Goal: Information Seeking & Learning: Learn about a topic

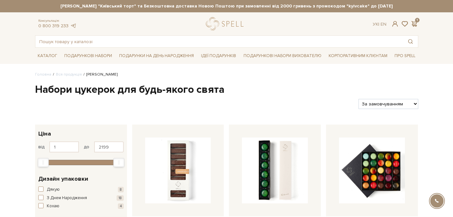
click at [438, 192] on div "spell Онлайн помощь RU Звонок Разработано в UniTalk" at bounding box center [437, 201] width 25 height 25
click at [143, 42] on input "text" at bounding box center [219, 42] width 368 height 12
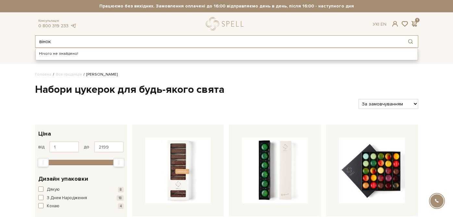
type input "вінок"
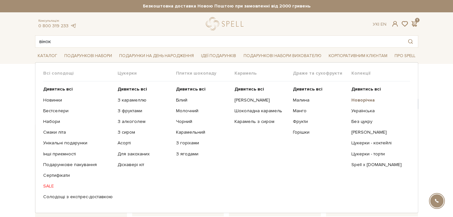
click at [360, 101] on b "Новорічна" at bounding box center [362, 100] width 23 height 6
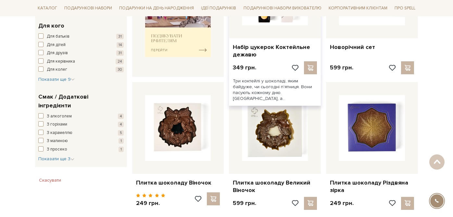
scroll to position [320, 0]
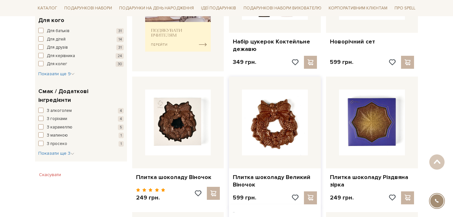
click at [258, 128] on img at bounding box center [275, 123] width 66 height 66
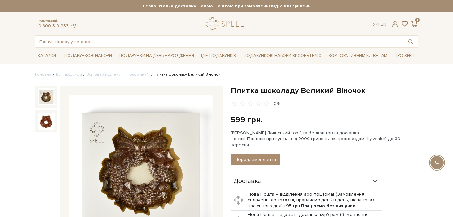
click at [338, 89] on h1 "Плитка шоколаду Великий Віночок" at bounding box center [325, 91] width 188 height 10
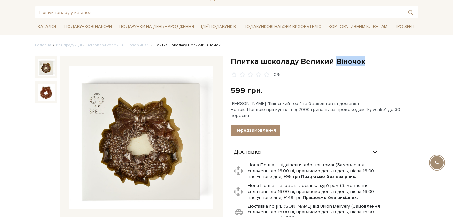
scroll to position [30, 0]
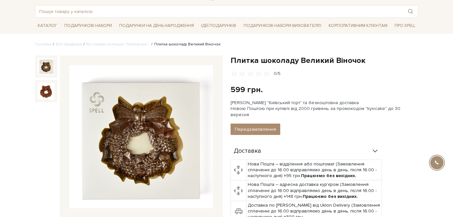
click at [341, 69] on div "Плитка шоколаду Великий Віночок 0/5" at bounding box center [325, 66] width 188 height 21
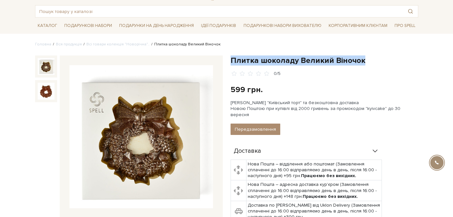
drag, startPoint x: 365, startPoint y: 64, endPoint x: 232, endPoint y: 63, distance: 133.2
click at [232, 63] on h1 "Плитка шоколаду Великий Віночок" at bounding box center [325, 61] width 188 height 10
copy h1 "Плитка шоколаду Великий Віночок"
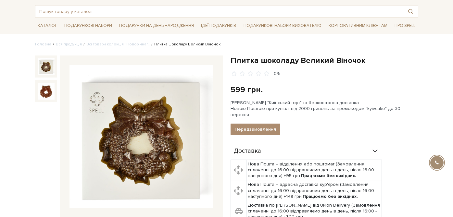
click at [283, 63] on h1 "Плитка шоколаду Великий Віночок" at bounding box center [325, 61] width 188 height 10
click at [347, 26] on link "Корпоративним клієнтам" at bounding box center [358, 25] width 64 height 11
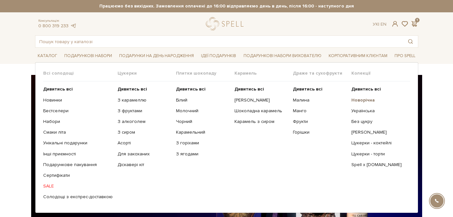
click at [367, 101] on b "Новорічна" at bounding box center [362, 100] width 23 height 6
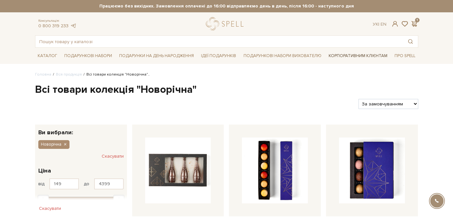
click at [352, 55] on link "Корпоративним клієнтам" at bounding box center [358, 55] width 64 height 11
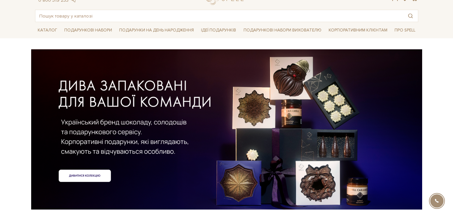
scroll to position [30, 0]
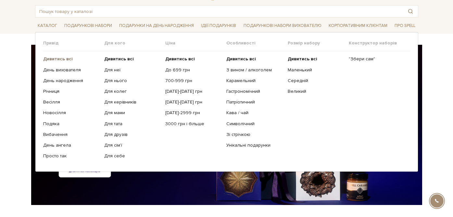
click at [65, 59] on b "Дивитись всі" at bounding box center [58, 59] width 30 height 6
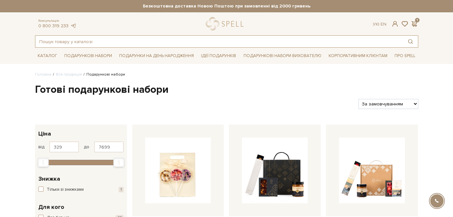
click at [101, 45] on input "text" at bounding box center [219, 42] width 368 height 12
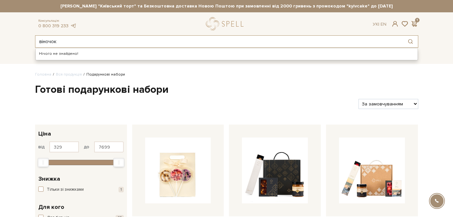
drag, startPoint x: 41, startPoint y: 42, endPoint x: 37, endPoint y: 42, distance: 4.5
click at [37, 42] on input "віночок" at bounding box center [219, 42] width 368 height 12
click at [63, 41] on input "Віночок" at bounding box center [219, 42] width 368 height 12
click at [41, 38] on input "Віночок" at bounding box center [219, 42] width 368 height 12
click at [40, 38] on input "Віночок" at bounding box center [219, 42] width 368 height 12
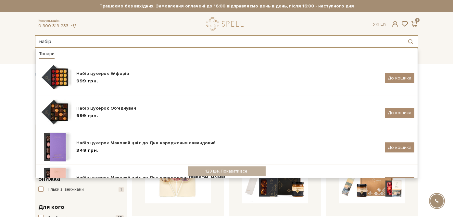
click at [44, 39] on input "набір" at bounding box center [219, 42] width 368 height 12
type input "набір"
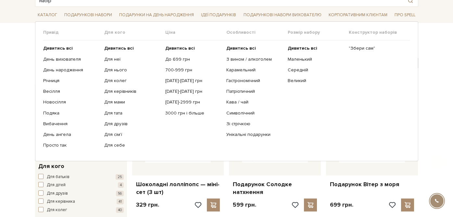
scroll to position [44, 0]
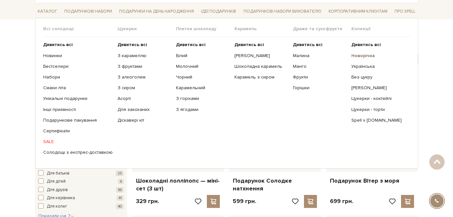
click at [359, 57] on b "Новорічна" at bounding box center [362, 56] width 23 height 6
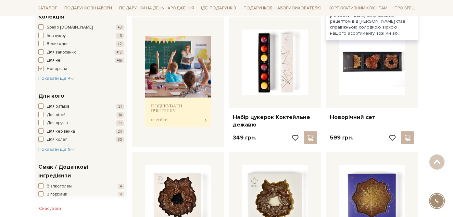
scroll to position [331, 0]
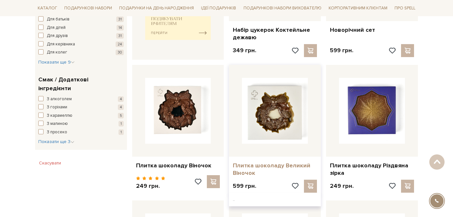
click at [259, 166] on link "Плитка шоколаду Великий Віночок" at bounding box center [275, 169] width 84 height 15
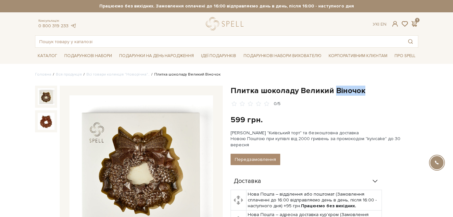
drag, startPoint x: 336, startPoint y: 91, endPoint x: 374, endPoint y: 91, distance: 37.7
click at [374, 91] on h1 "Плитка шоколаду Великий Віночок" at bounding box center [325, 91] width 188 height 10
copy h1 "Віночок"
click at [138, 43] on input "text" at bounding box center [219, 42] width 368 height 12
paste input "Віночок"
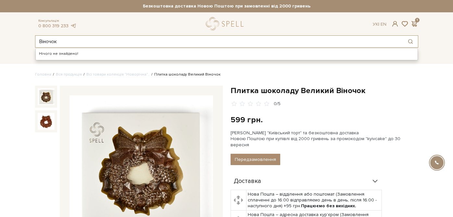
click at [42, 39] on input "Віночок" at bounding box center [219, 42] width 368 height 12
click at [57, 39] on input "Вiночок" at bounding box center [219, 42] width 368 height 12
click at [44, 40] on input "Вiночок" at bounding box center [219, 42] width 368 height 12
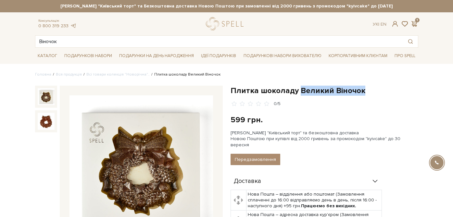
drag, startPoint x: 299, startPoint y: 89, endPoint x: 370, endPoint y: 89, distance: 71.1
click at [371, 89] on h1 "Плитка шоколаду Великий Віночок" at bounding box center [325, 91] width 188 height 10
copy h1 "Великий Віночок"
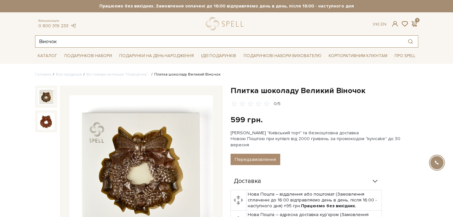
click at [62, 41] on input "Віночок" at bounding box center [219, 42] width 368 height 12
paste input "Великий"
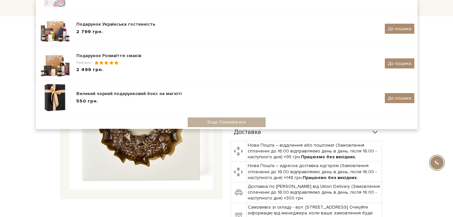
scroll to position [109, 0]
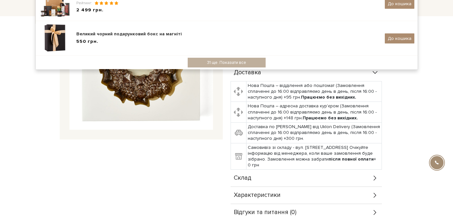
type input "Великий Віночок"
click at [420, 106] on div "Плитка шоколаду Великий Віночок 0/5 599 грн. Оплата частинами: Сет Цукерок "Киї…" at bounding box center [325, 99] width 196 height 245
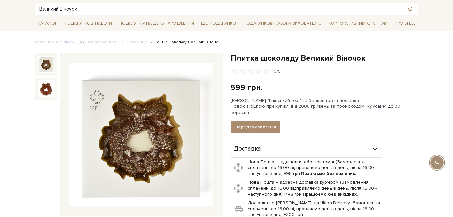
scroll to position [0, 0]
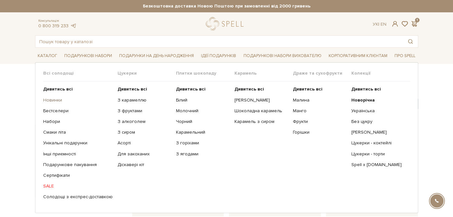
click at [52, 101] on link "Новинки" at bounding box center [78, 100] width 70 height 6
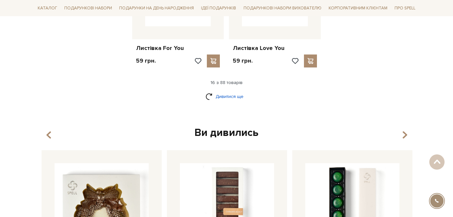
scroll to position [876, 0]
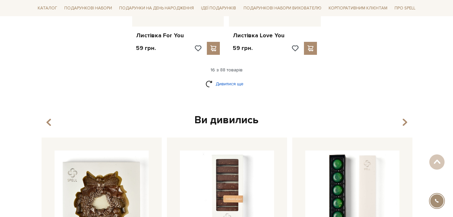
click at [224, 83] on link "Дивитися ще" at bounding box center [227, 83] width 42 height 11
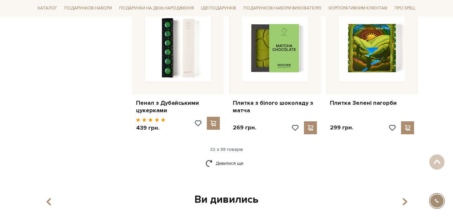
scroll to position [1475, 0]
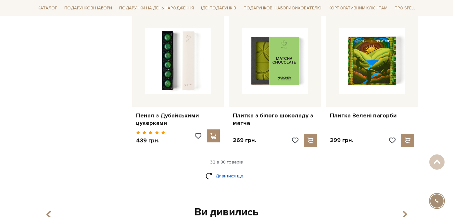
click at [229, 177] on link "Дивитися ще" at bounding box center [227, 176] width 42 height 11
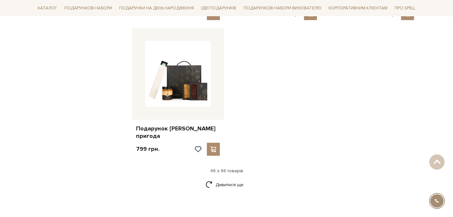
scroll to position [2306, 0]
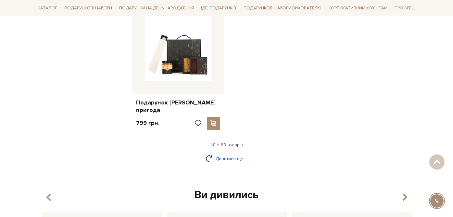
click at [230, 153] on link "Дивитися ще" at bounding box center [227, 158] width 42 height 11
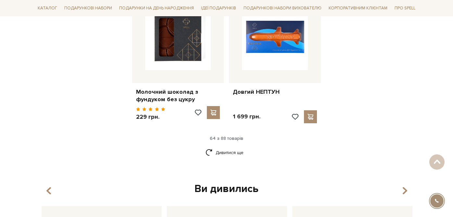
scroll to position [3002, 0]
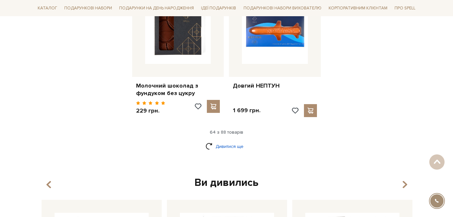
click at [224, 141] on link "Дивитися ще" at bounding box center [227, 146] width 42 height 11
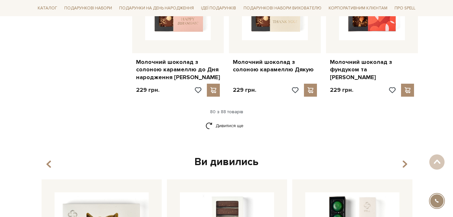
scroll to position [3730, 0]
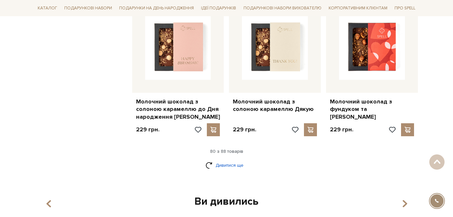
click at [226, 160] on link "Дивитися ще" at bounding box center [227, 165] width 42 height 11
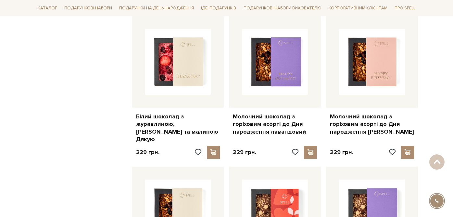
scroll to position [3318, 0]
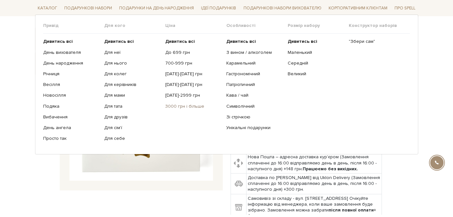
click at [183, 107] on link "3000 грн і більше" at bounding box center [193, 106] width 56 height 6
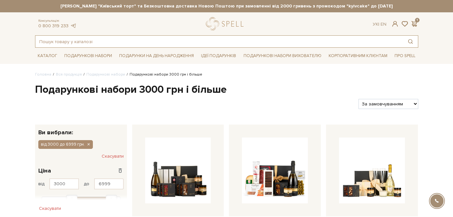
click at [50, 39] on input "text" at bounding box center [219, 42] width 368 height 12
paste input "набір солодка фантазія"
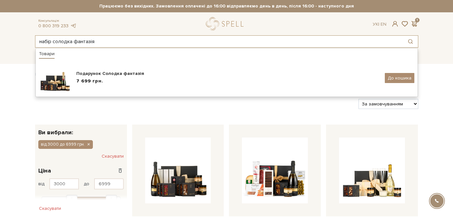
type input "набір солодка фантазія"
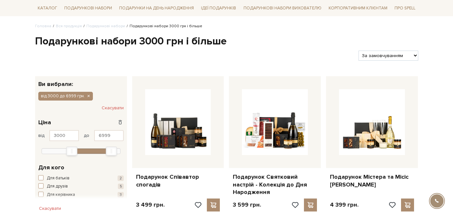
scroll to position [49, 0]
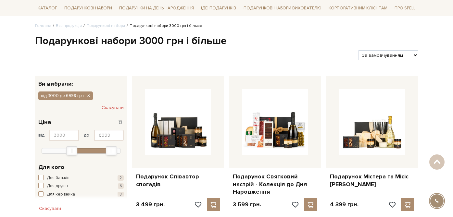
click at [116, 106] on button "Скасувати" at bounding box center [113, 108] width 22 height 10
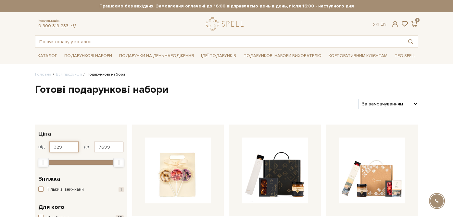
drag, startPoint x: 62, startPoint y: 149, endPoint x: 35, endPoint y: 146, distance: 27.1
click at [35, 146] on div "329 - 7,7 тис. грн. Ціна від 329 до 7699 329 2 тис. 4 тис. 6 тис. 8 тис. Вибері…" at bounding box center [81, 147] width 92 height 45
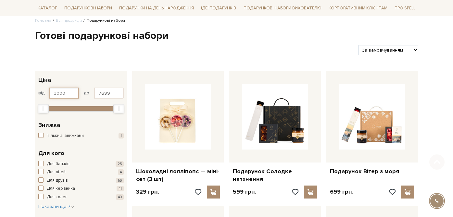
scroll to position [65, 0]
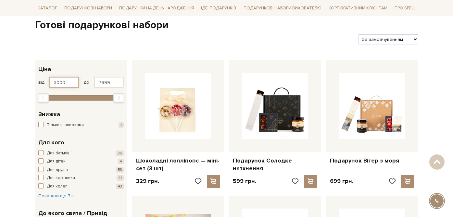
type input "3000"
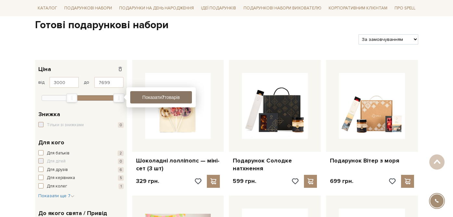
click at [150, 95] on button "Показати 7 товарів" at bounding box center [161, 97] width 62 height 12
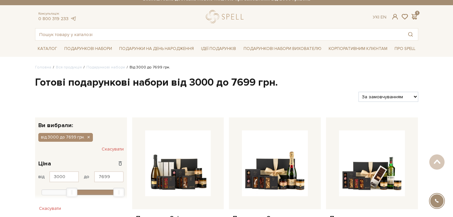
scroll to position [4, 0]
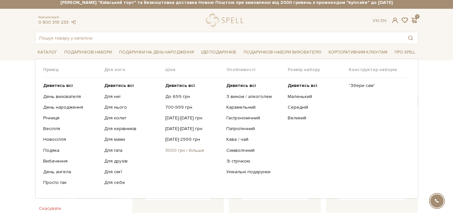
click at [171, 148] on link "3000 грн і більше" at bounding box center [193, 151] width 56 height 6
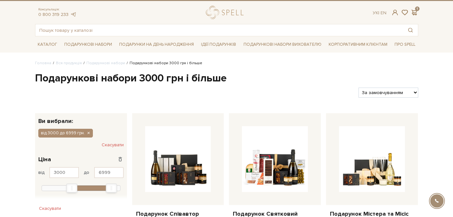
scroll to position [13, 0]
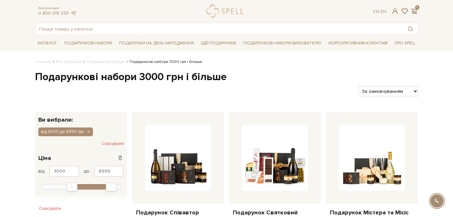
click at [115, 146] on button "Скасувати" at bounding box center [113, 144] width 22 height 10
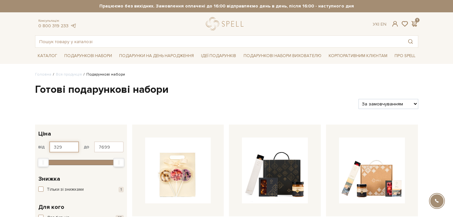
click at [60, 144] on input "329" at bounding box center [64, 147] width 30 height 11
drag, startPoint x: 70, startPoint y: 147, endPoint x: 33, endPoint y: 147, distance: 36.4
type input "3000"
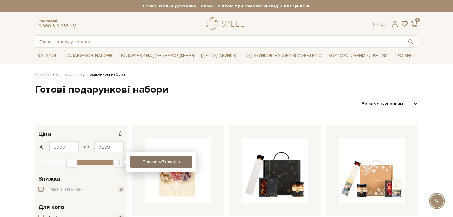
click at [139, 164] on button "Показати 7 товарів" at bounding box center [161, 162] width 62 height 12
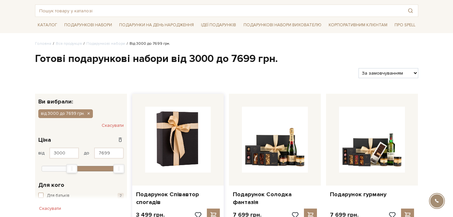
scroll to position [34, 0]
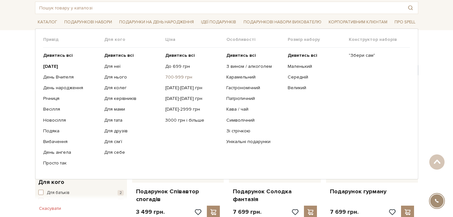
click at [171, 78] on link "700-999 грн" at bounding box center [193, 77] width 56 height 6
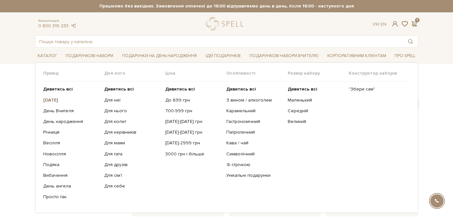
click at [56, 102] on b "[DATE]" at bounding box center [50, 100] width 15 height 6
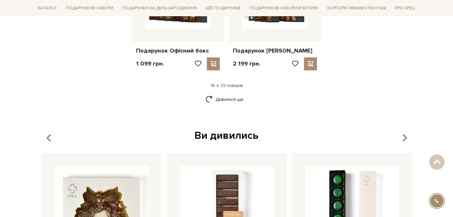
scroll to position [847, 0]
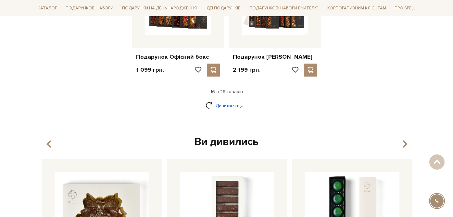
click at [212, 103] on link "Дивитися ще" at bounding box center [227, 105] width 42 height 11
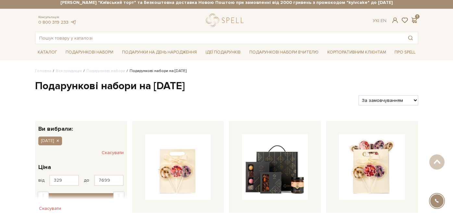
scroll to position [0, 0]
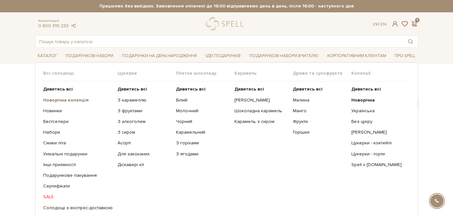
click at [63, 99] on b "Новорічна колекція" at bounding box center [65, 100] width 45 height 6
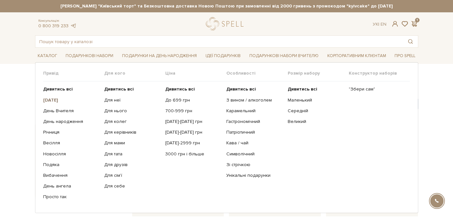
click at [58, 100] on b "[DATE]" at bounding box center [50, 100] width 15 height 6
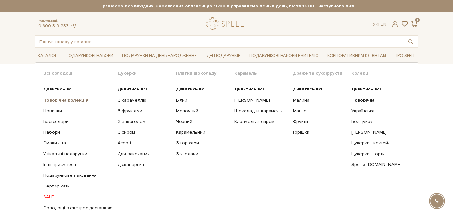
click at [50, 98] on b "Новорічна колекція" at bounding box center [65, 100] width 45 height 6
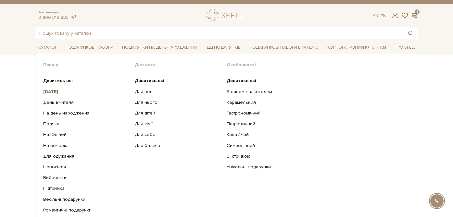
click at [57, 92] on b "[DATE]" at bounding box center [50, 92] width 15 height 6
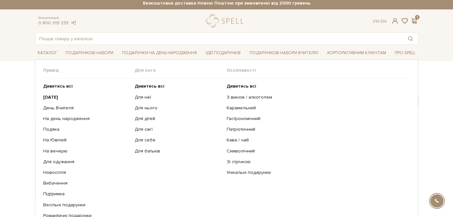
scroll to position [4, 0]
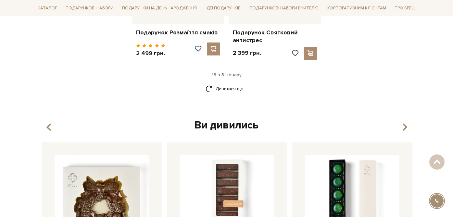
scroll to position [841, 0]
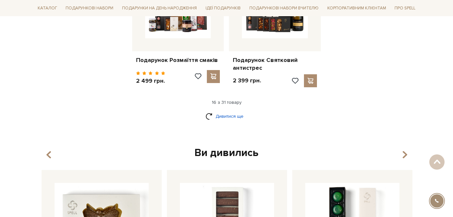
click at [226, 116] on link "Дивитися ще" at bounding box center [227, 116] width 42 height 11
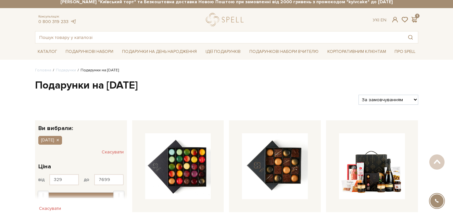
scroll to position [0, 0]
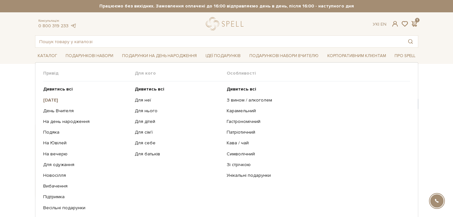
click at [58, 100] on b "[DATE]" at bounding box center [50, 100] width 15 height 6
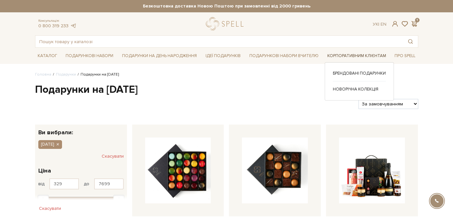
click at [345, 55] on link "Корпоративним клієнтам" at bounding box center [357, 56] width 64 height 10
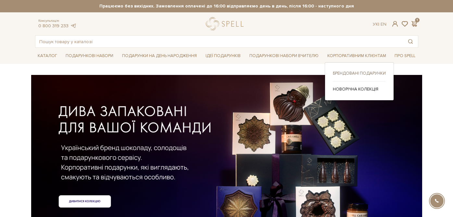
click at [361, 72] on link "Брендовані подарунки" at bounding box center [359, 73] width 53 height 6
click at [372, 88] on link "Новорічна колекція" at bounding box center [359, 89] width 53 height 6
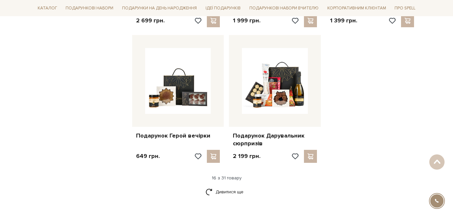
scroll to position [784, 0]
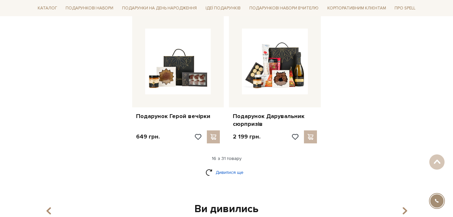
click at [218, 175] on link "Дивитися ще" at bounding box center [227, 172] width 42 height 11
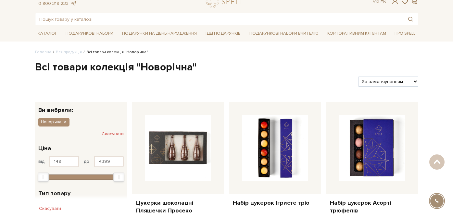
scroll to position [0, 0]
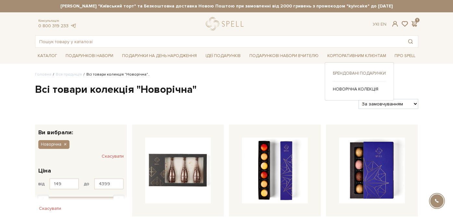
click at [350, 72] on link "Брендовані подарунки" at bounding box center [359, 73] width 53 height 6
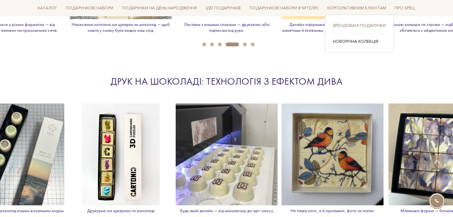
scroll to position [863, 0]
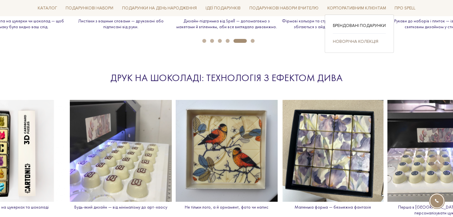
click at [357, 42] on link "Новорічна колекція" at bounding box center [359, 42] width 53 height 6
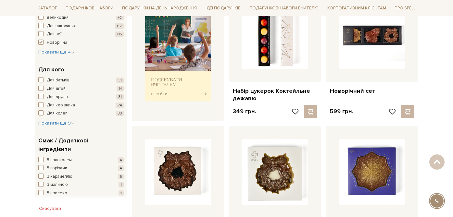
scroll to position [361, 0]
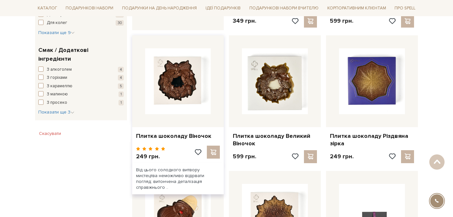
click at [216, 151] on div at bounding box center [207, 155] width 26 height 18
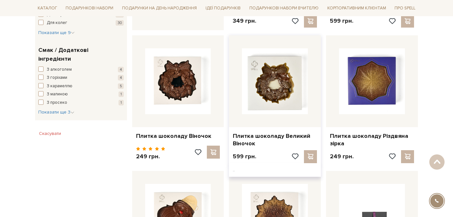
click at [314, 155] on div at bounding box center [304, 156] width 26 height 13
click at [409, 156] on div at bounding box center [401, 156] width 26 height 13
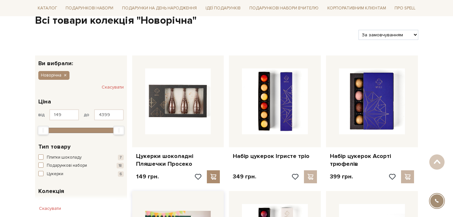
scroll to position [79, 0]
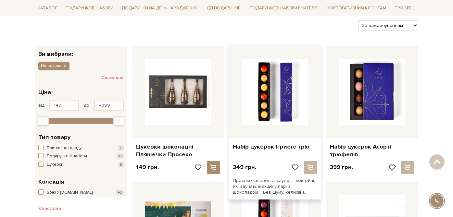
click at [309, 170] on div at bounding box center [304, 167] width 26 height 13
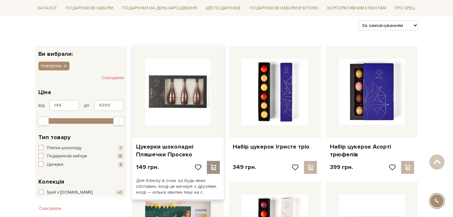
click at [214, 172] on div at bounding box center [213, 167] width 13 height 13
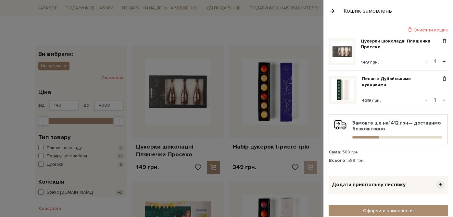
click at [328, 15] on div "Кошик замовлень" at bounding box center [389, 11] width 130 height 22
click at [333, 12] on button "button" at bounding box center [332, 10] width 7 height 11
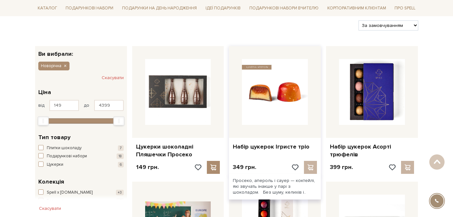
scroll to position [103, 0]
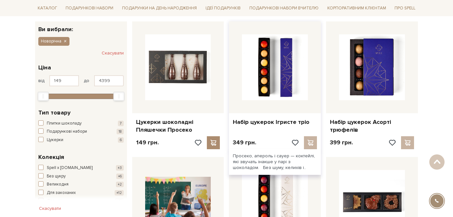
click at [311, 143] on div at bounding box center [304, 142] width 26 height 13
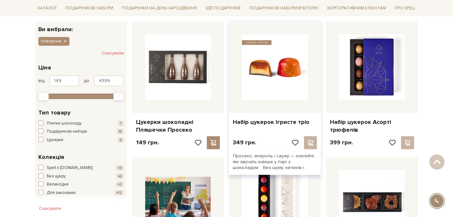
click at [279, 93] on img at bounding box center [275, 67] width 66 height 66
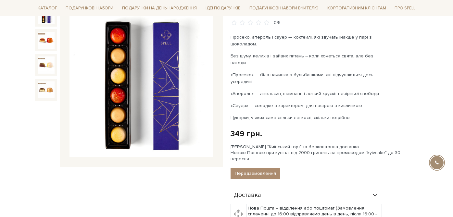
scroll to position [109, 0]
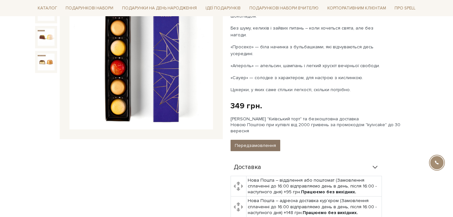
click at [259, 141] on button "Передзамовлення" at bounding box center [256, 145] width 50 height 11
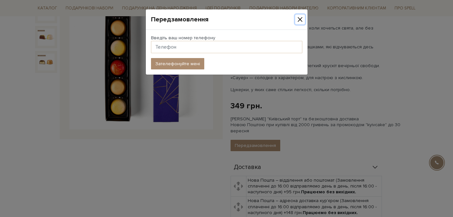
click at [300, 18] on button "Close" at bounding box center [300, 20] width 10 height 10
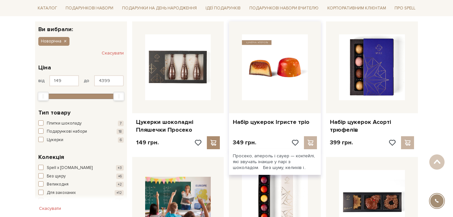
click at [286, 84] on img at bounding box center [275, 67] width 66 height 66
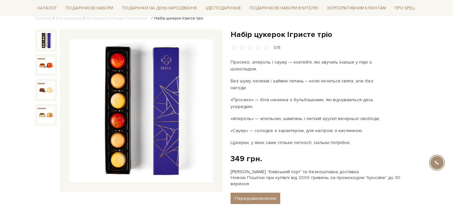
scroll to position [58, 0]
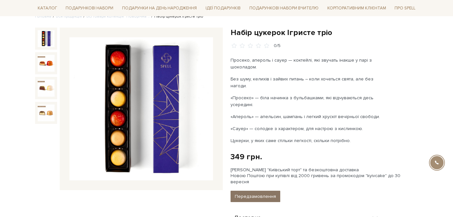
click at [259, 192] on button "Передзамовлення" at bounding box center [256, 196] width 50 height 11
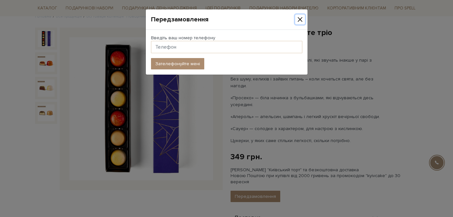
click at [298, 18] on button "Close" at bounding box center [300, 20] width 10 height 10
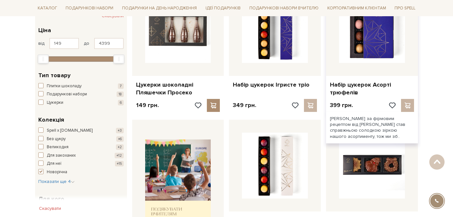
scroll to position [176, 0]
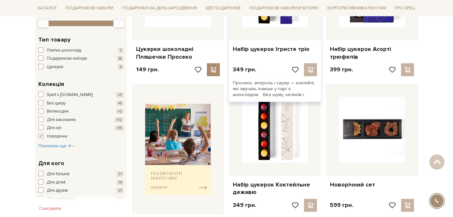
click at [308, 70] on div at bounding box center [304, 69] width 26 height 13
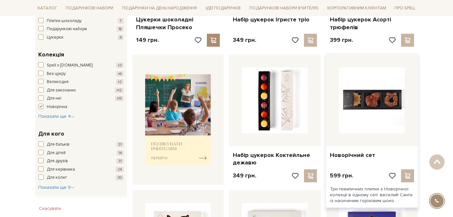
scroll to position [0, 0]
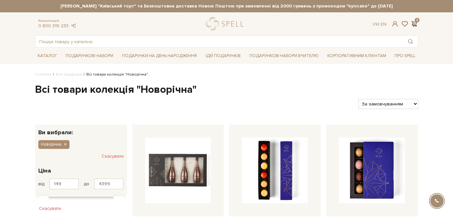
click at [414, 21] on span at bounding box center [415, 23] width 8 height 7
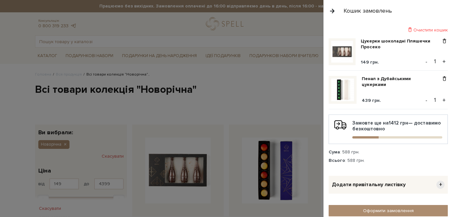
scroll to position [32, 0]
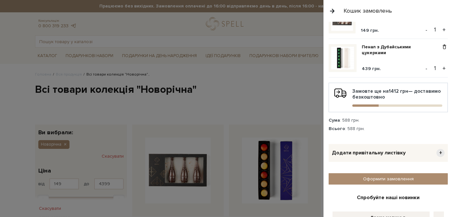
click at [439, 153] on span "+" at bounding box center [441, 153] width 8 height 8
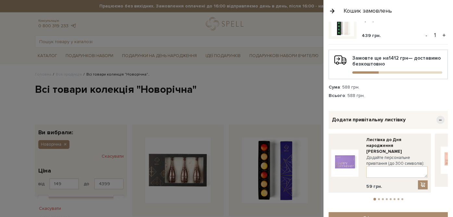
scroll to position [65, 0]
click at [379, 198] on button "2" at bounding box center [379, 199] width 2 height 2
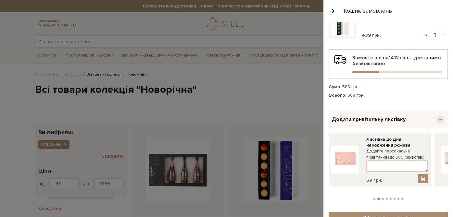
click at [383, 198] on button "3" at bounding box center [383, 199] width 2 height 2
click at [388, 198] on li "4" at bounding box center [387, 199] width 4 height 2
